Goal: Information Seeking & Learning: Learn about a topic

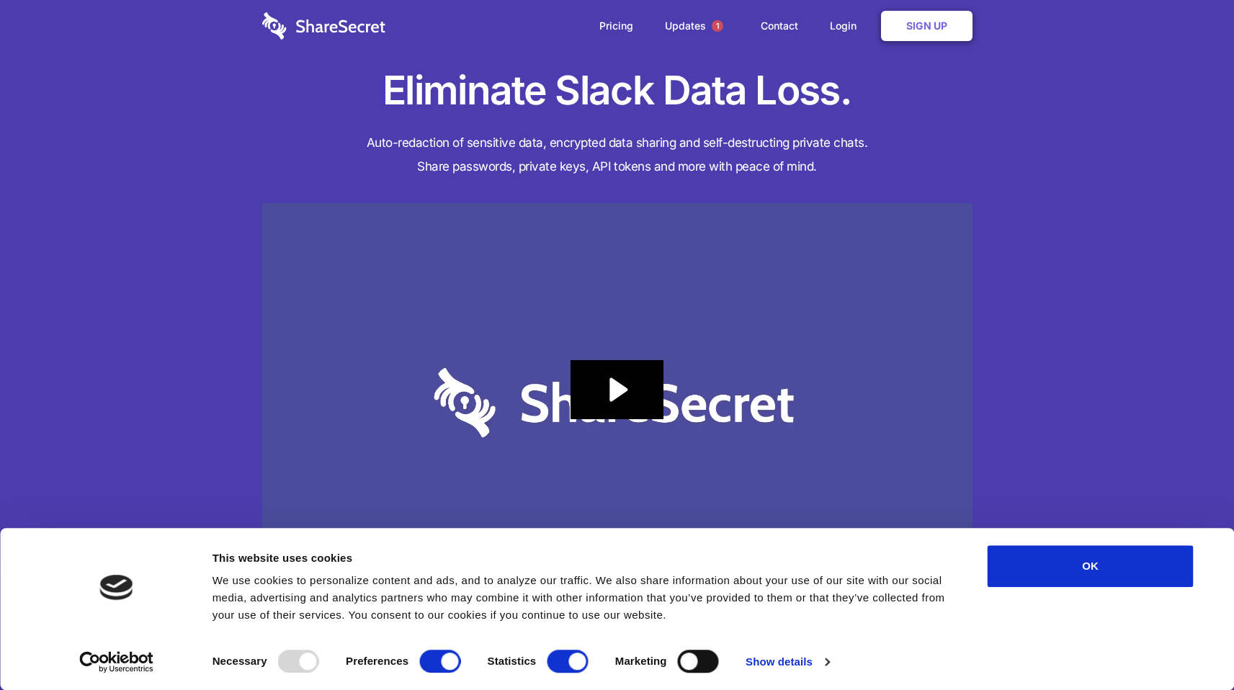
click at [944, 115] on h1 "Eliminate Slack Data Loss." at bounding box center [617, 91] width 710 height 52
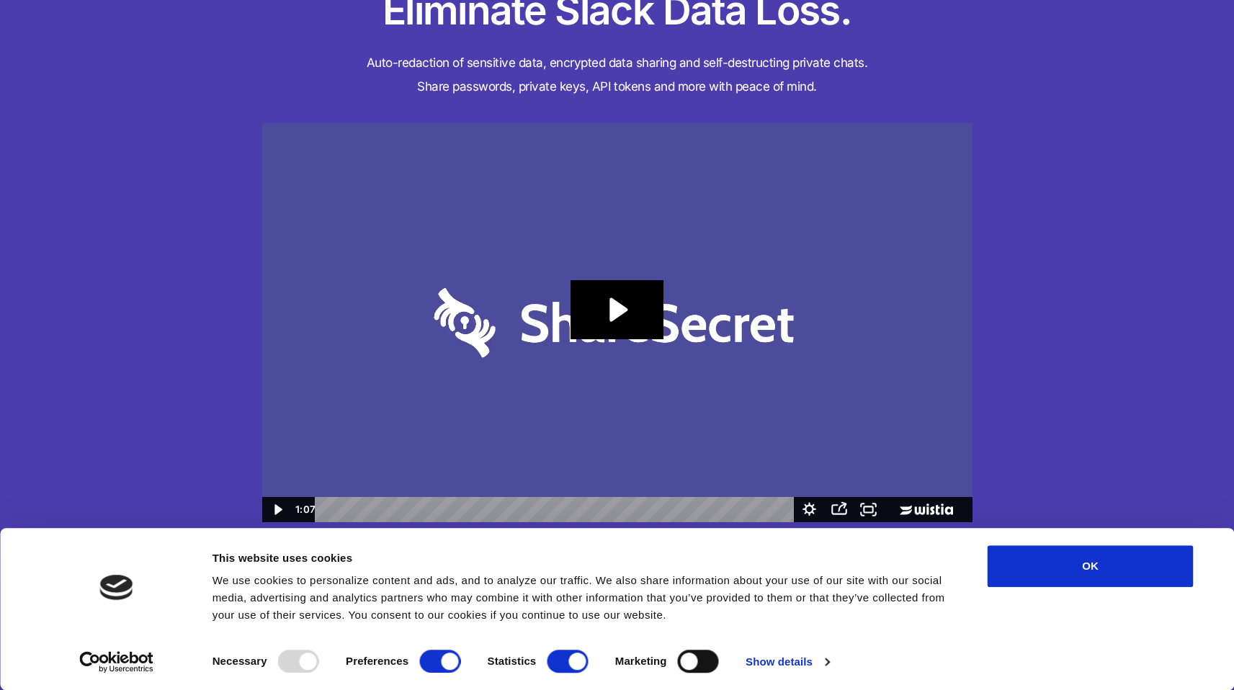
scroll to position [94, 0]
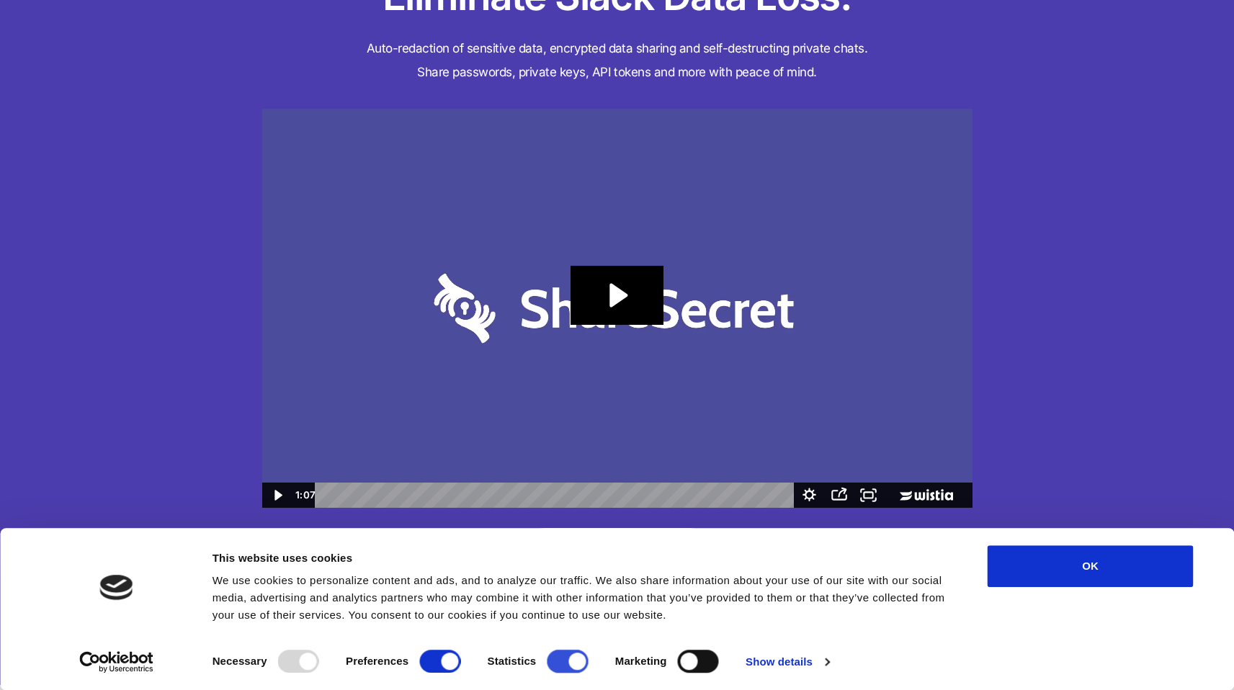
click at [580, 658] on input "Statistics" at bounding box center [567, 661] width 41 height 23
checkbox input "false"
click at [1065, 573] on button "OK" at bounding box center [1090, 566] width 206 height 42
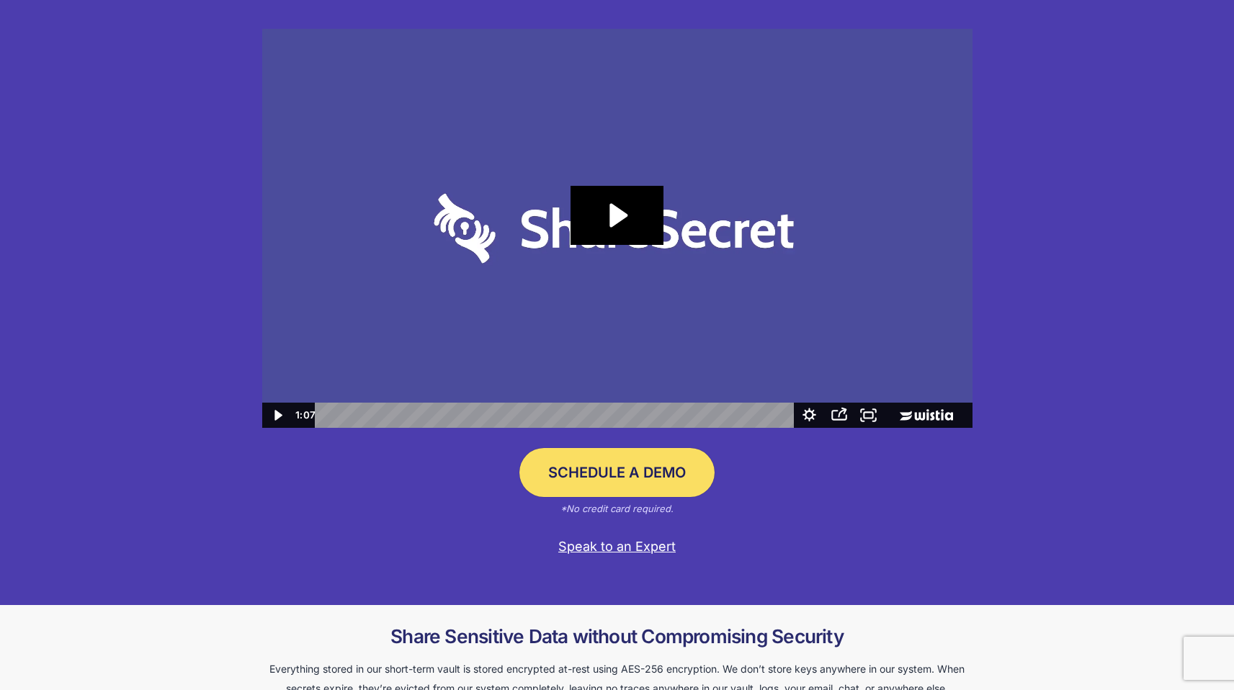
scroll to position [0, 0]
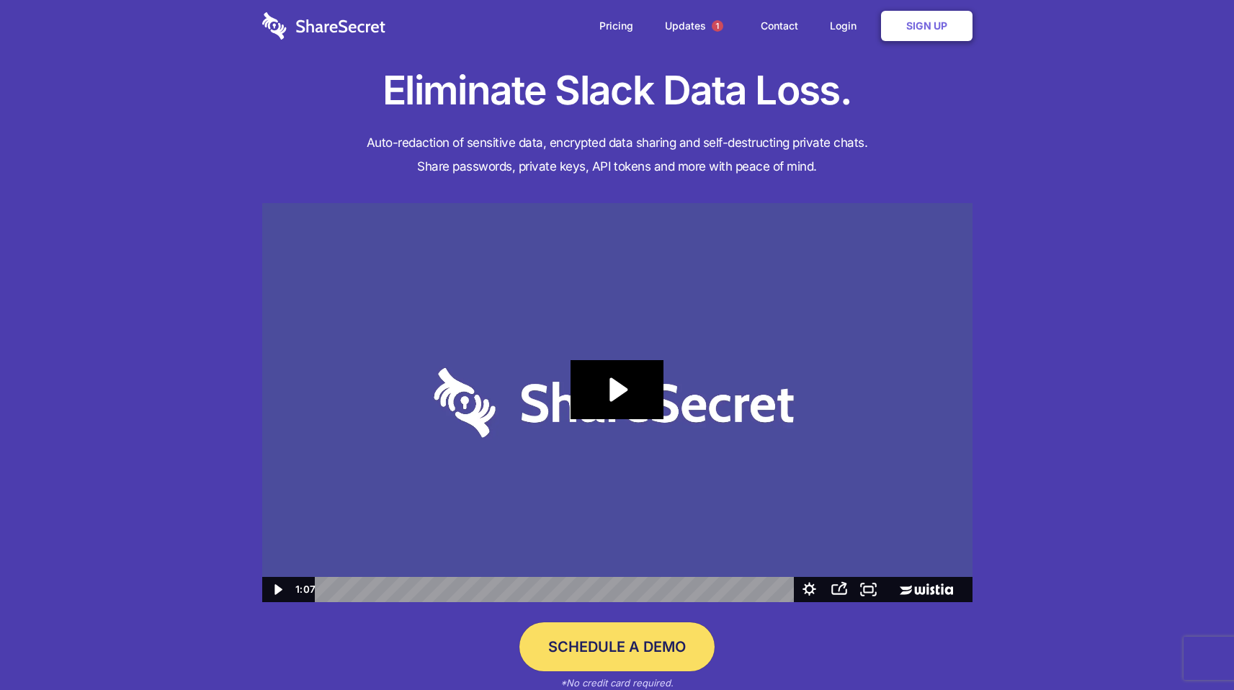
click at [1023, 435] on div "Eliminate Slack Data Loss. Auto-redaction of sensitive data, encrypted data sha…" at bounding box center [617, 389] width 1234 height 779
click at [683, 42] on link "Updates 1" at bounding box center [696, 26] width 93 height 52
click at [958, 135] on h4 "Auto-redaction of sensitive data, encrypted data sharing and self-destructing p…" at bounding box center [617, 155] width 710 height 48
click at [624, 372] on icon "Play Video: Sharesecret Slack Extension" at bounding box center [616, 389] width 92 height 59
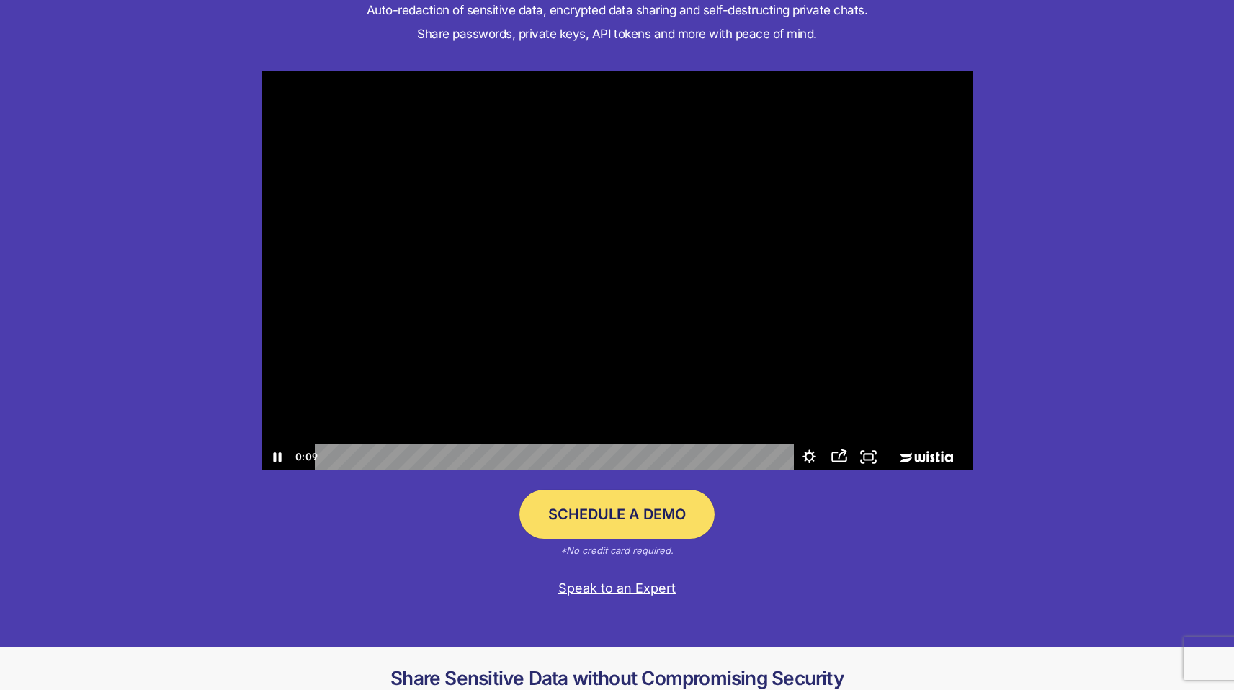
scroll to position [135, 0]
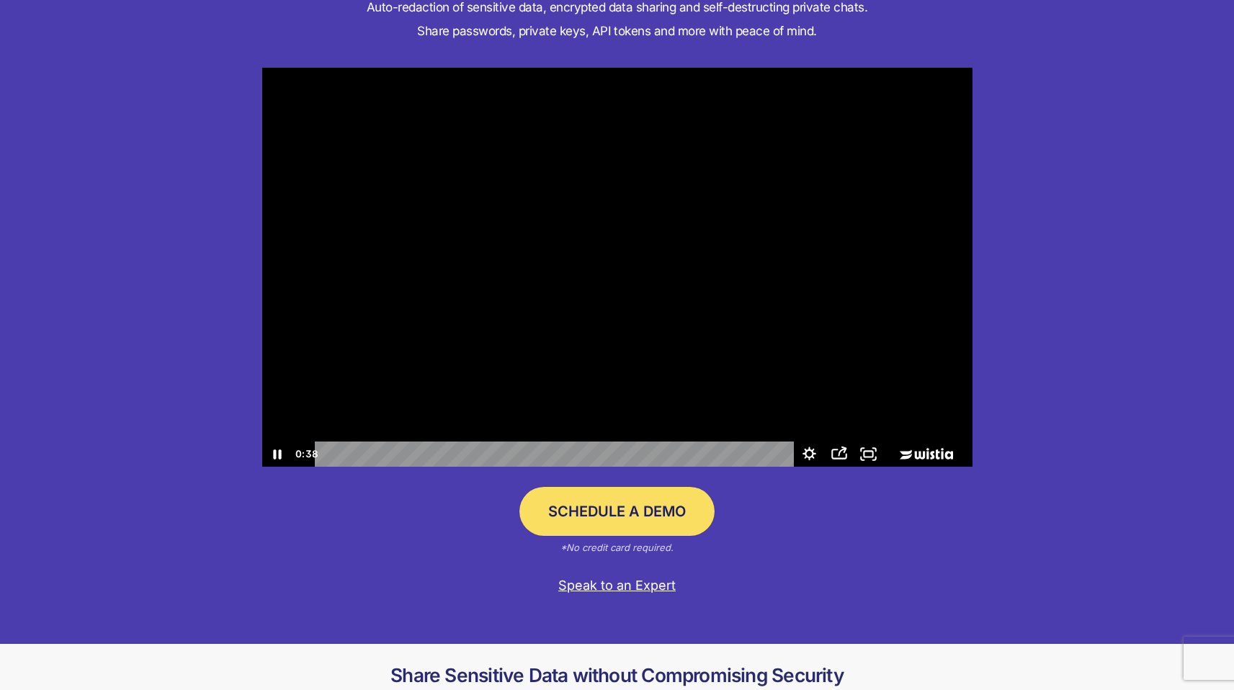
click at [728, 272] on div at bounding box center [617, 268] width 710 height 400
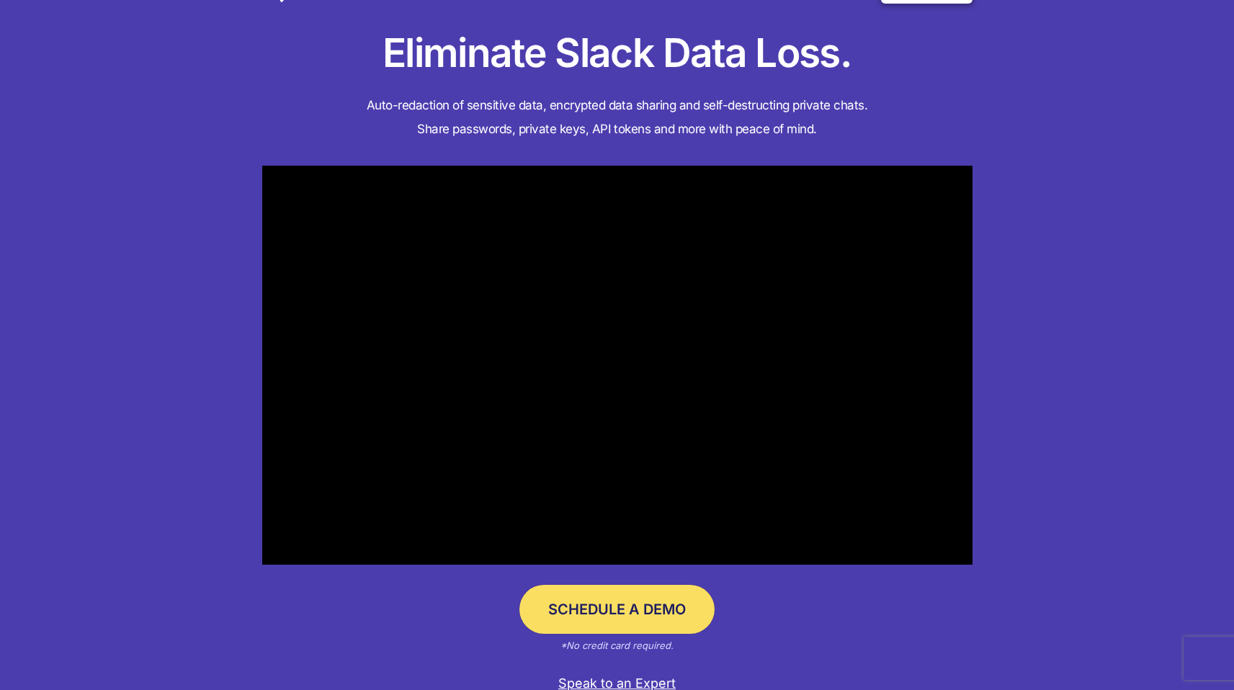
scroll to position [108, 0]
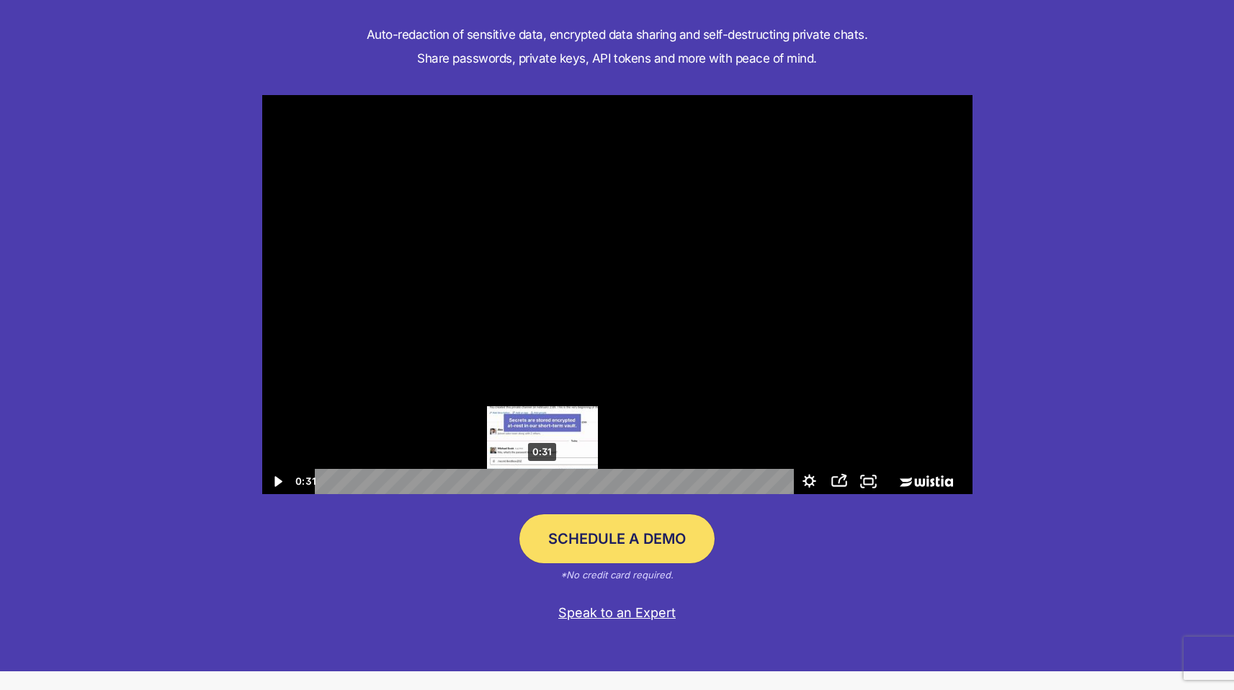
click at [543, 480] on div "0:31" at bounding box center [556, 481] width 461 height 25
click at [629, 346] on div at bounding box center [617, 295] width 710 height 400
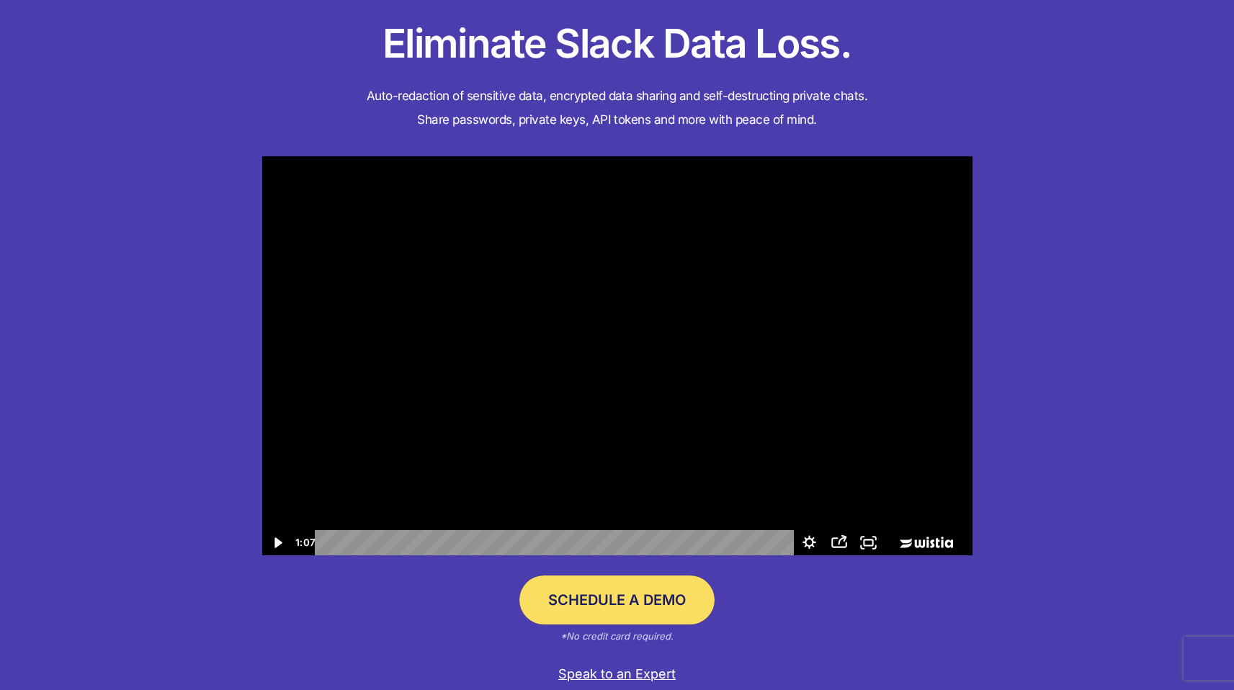
scroll to position [0, 0]
